Goal: Transaction & Acquisition: Download file/media

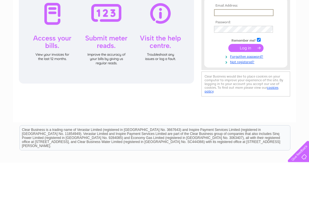
type input "Lytteltonframing@gmail.com"
click at [246, 89] on input "submit" at bounding box center [246, 89] width 35 height 8
click at [246, 88] on input "submit" at bounding box center [246, 88] width 35 height 8
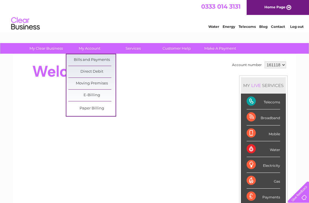
click at [103, 60] on link "Bills and Payments" at bounding box center [91, 59] width 47 height 11
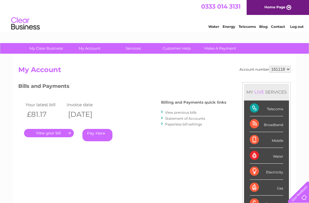
click at [61, 131] on link "." at bounding box center [49, 133] width 50 height 8
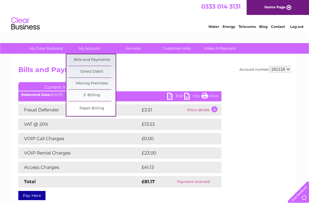
click at [103, 61] on link "Bills and Payments" at bounding box center [91, 59] width 47 height 11
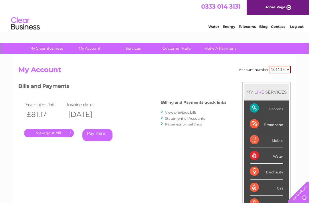
click at [63, 133] on link "." at bounding box center [49, 133] width 50 height 8
click at [62, 131] on link "." at bounding box center [49, 133] width 50 height 8
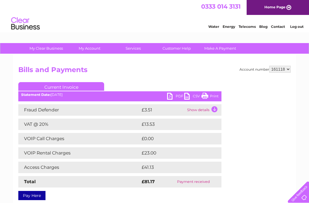
click at [168, 97] on link "PDF" at bounding box center [175, 97] width 17 height 8
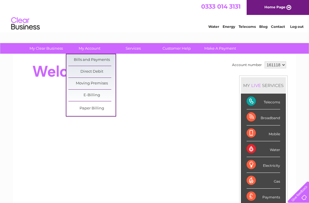
click at [93, 61] on link "Bills and Payments" at bounding box center [91, 59] width 47 height 11
